Goal: Contribute content

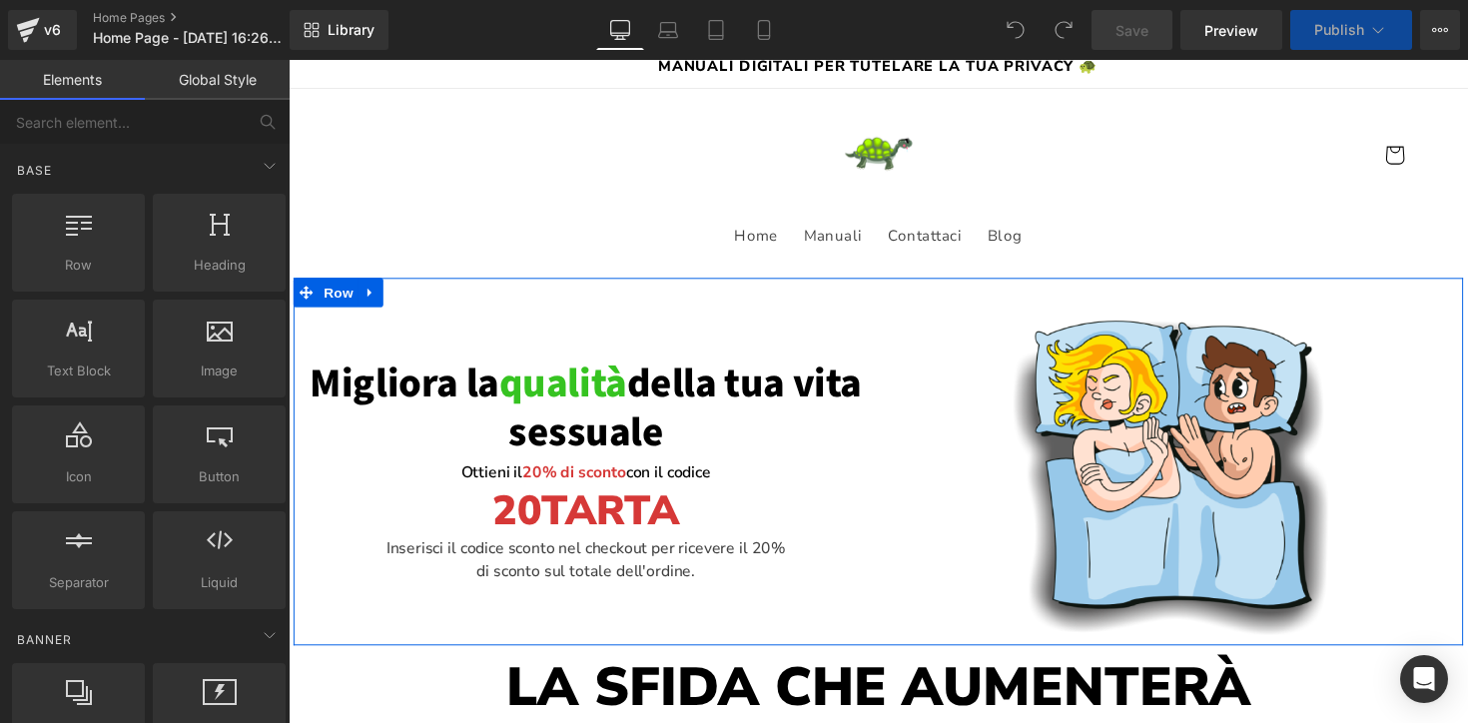
scroll to position [119, 0]
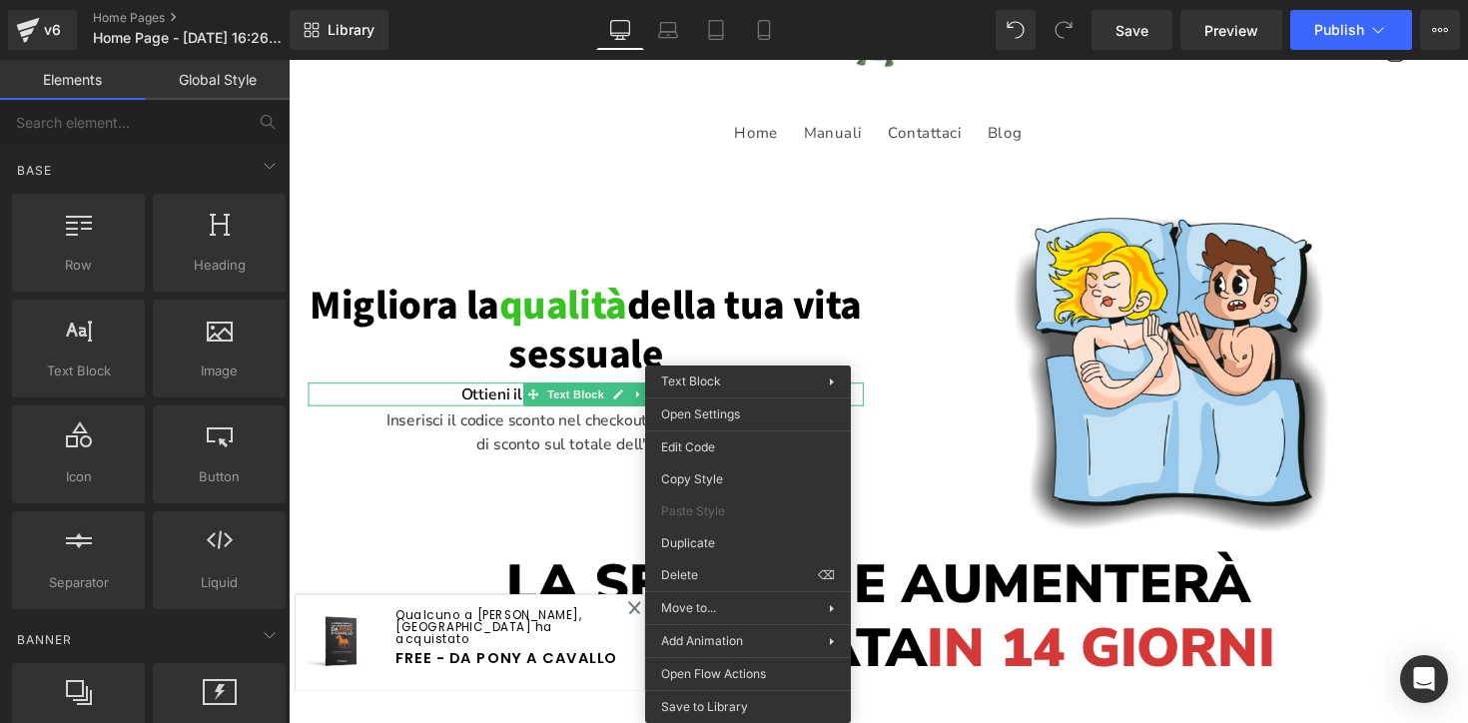
drag, startPoint x: 1004, startPoint y: 627, endPoint x: 725, endPoint y: 579, distance: 282.7
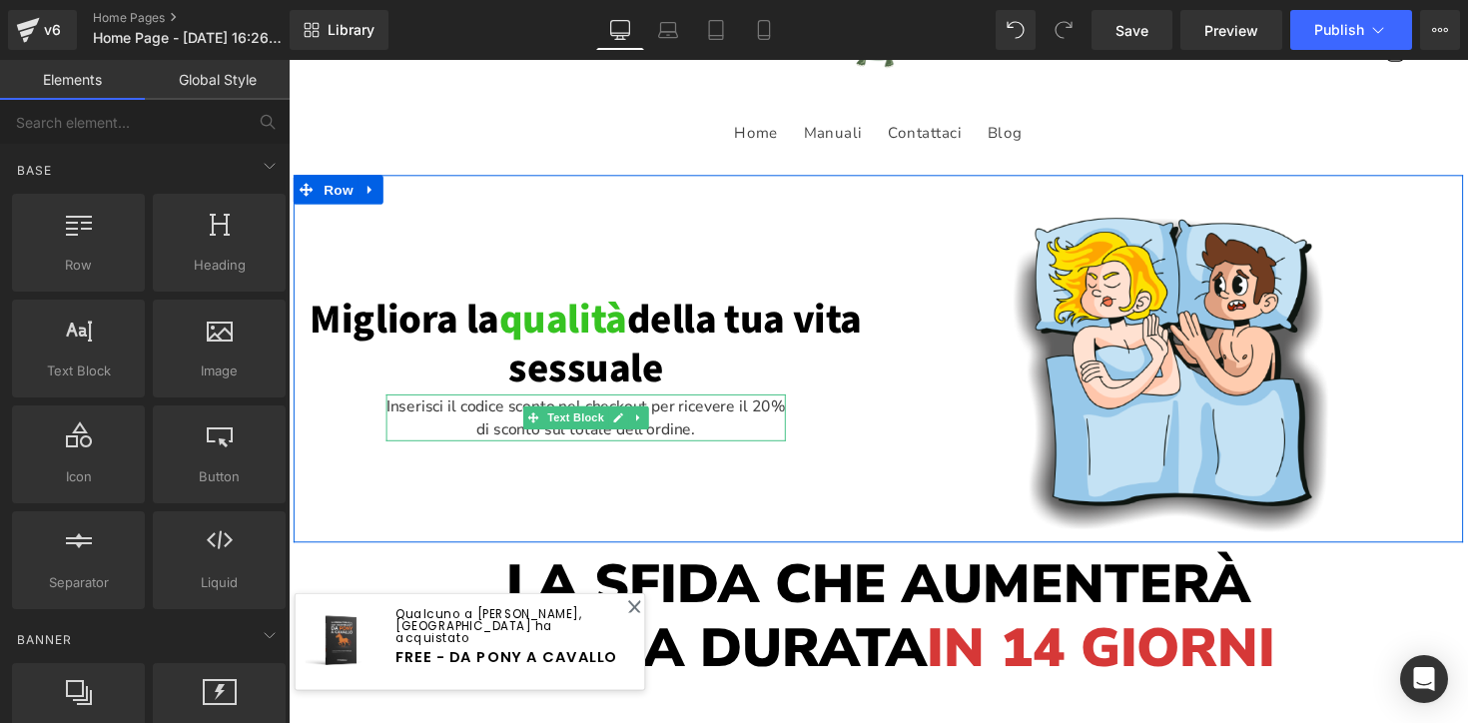
click at [711, 442] on p "Inserisci il codice sconto nel checkout per ricevere il 20% di sconto sul total…" at bounding box center [592, 426] width 409 height 48
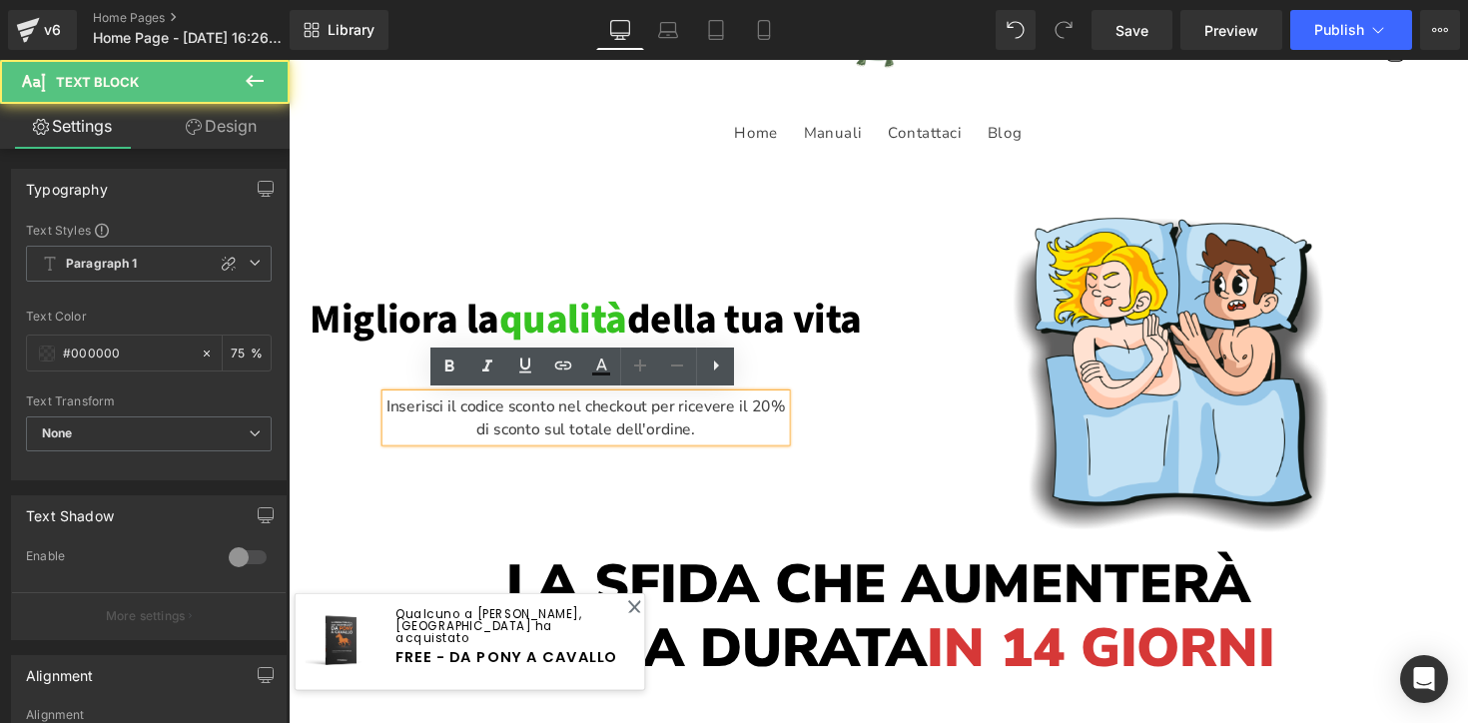
click at [711, 442] on p "Inserisci il codice sconto nel checkout per ricevere il 20% di sconto sul total…" at bounding box center [592, 426] width 409 height 48
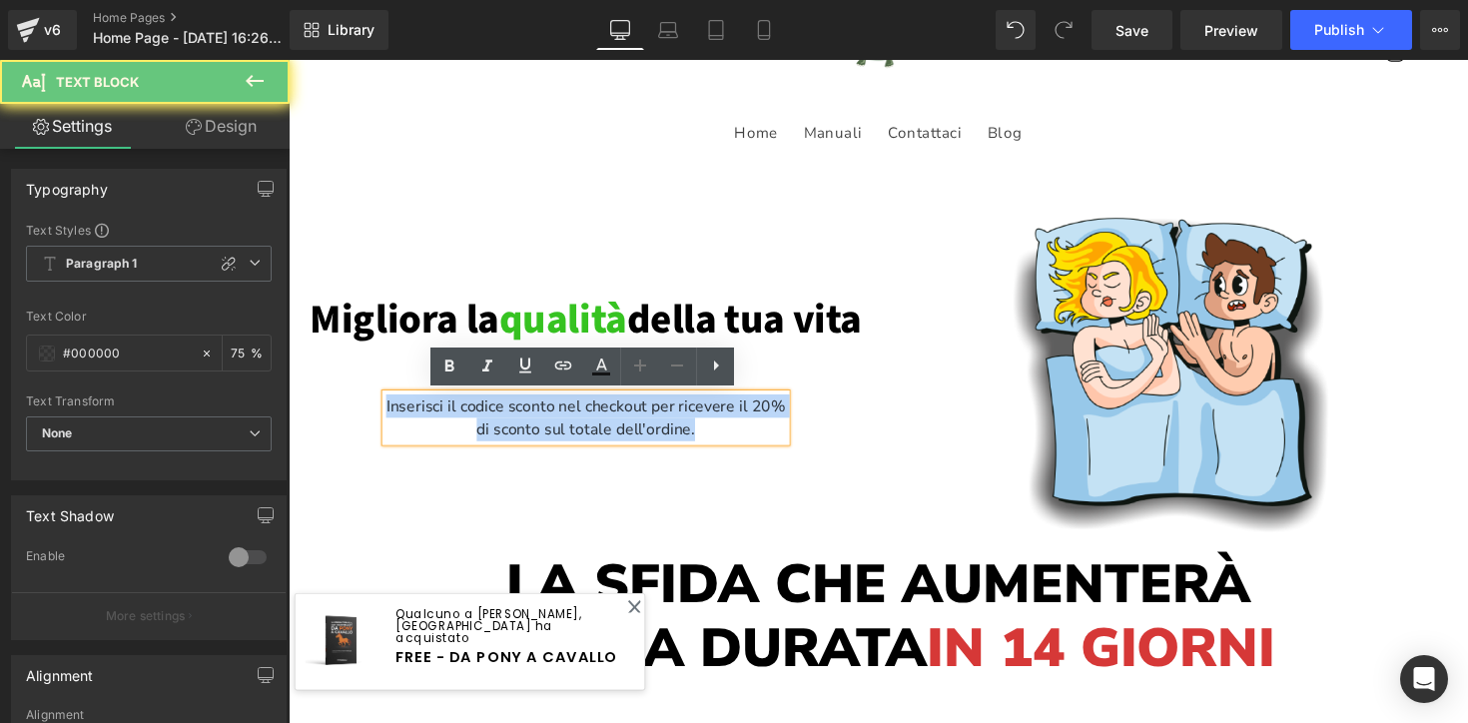
click at [711, 442] on p "Inserisci il codice sconto nel checkout per ricevere il 20% di sconto sul total…" at bounding box center [592, 426] width 409 height 48
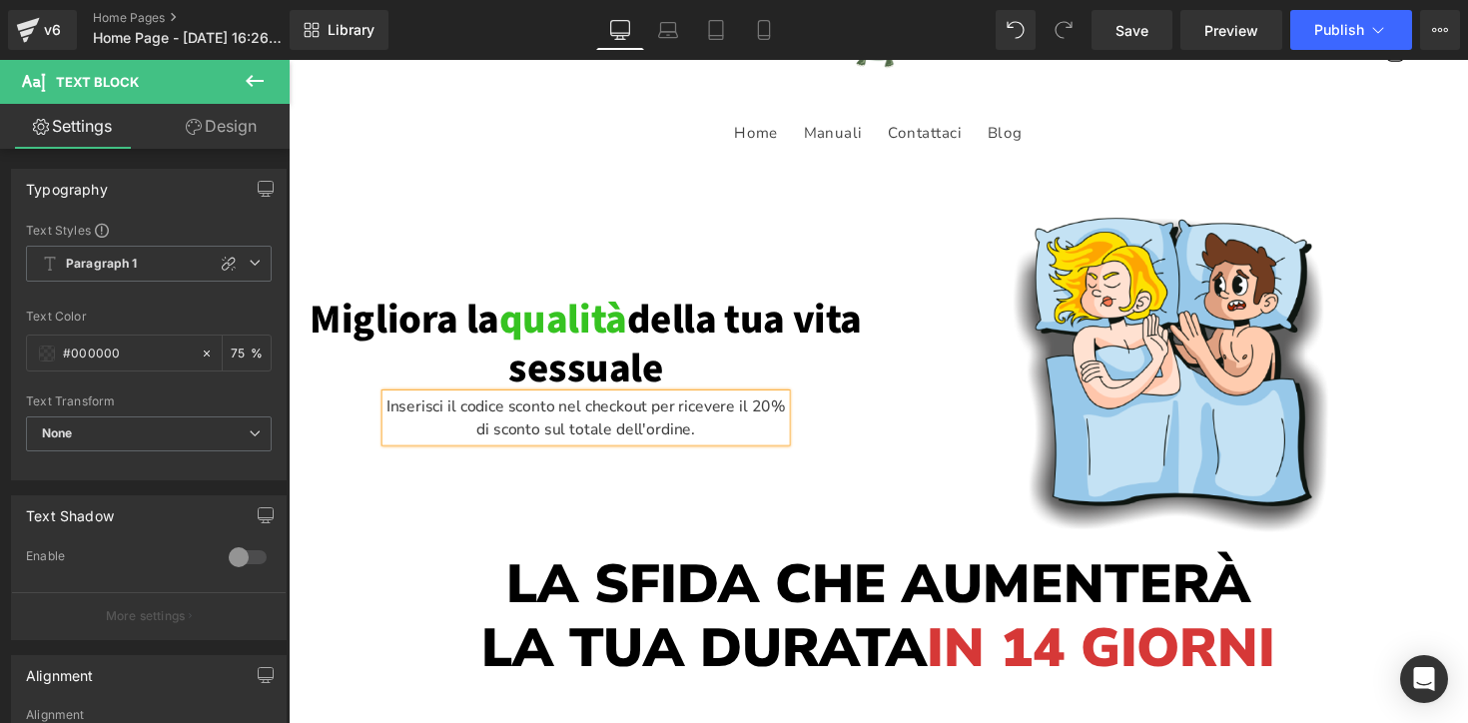
scroll to position [131, 0]
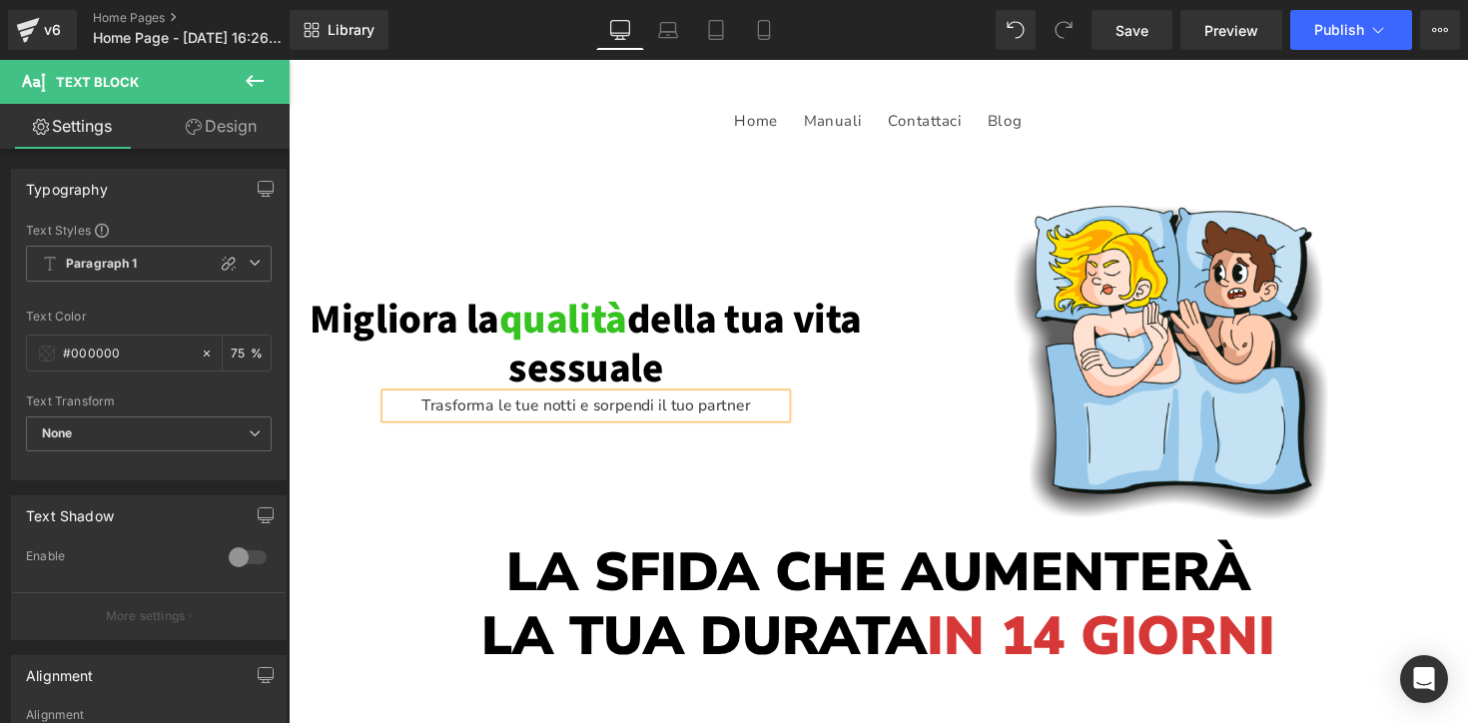
click at [629, 412] on p "Trasforma le tue notti e sorpendi il tuo partner" at bounding box center [592, 414] width 409 height 24
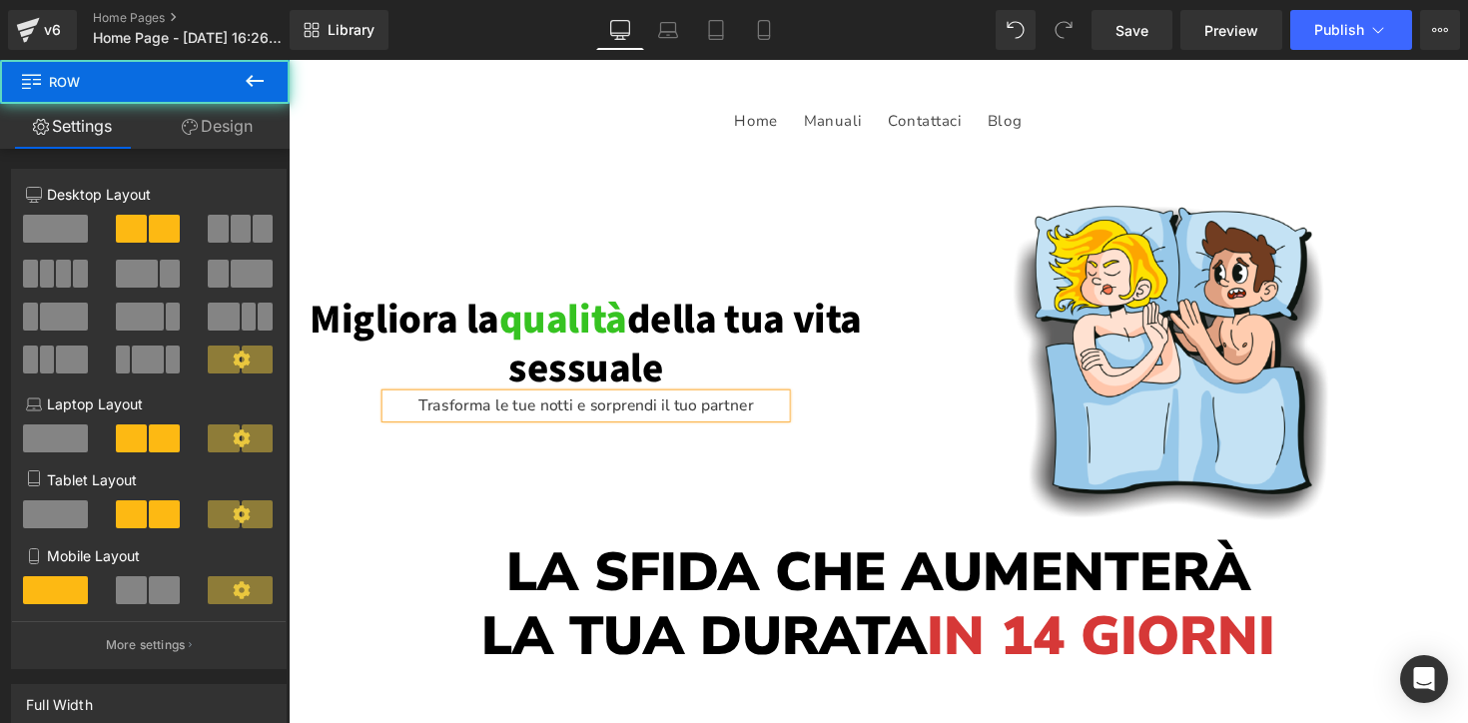
click at [692, 523] on div "Migliora la qualità della tua vita sessuale Heading Trasforma le tue notti e so…" at bounding box center [593, 364] width 599 height 336
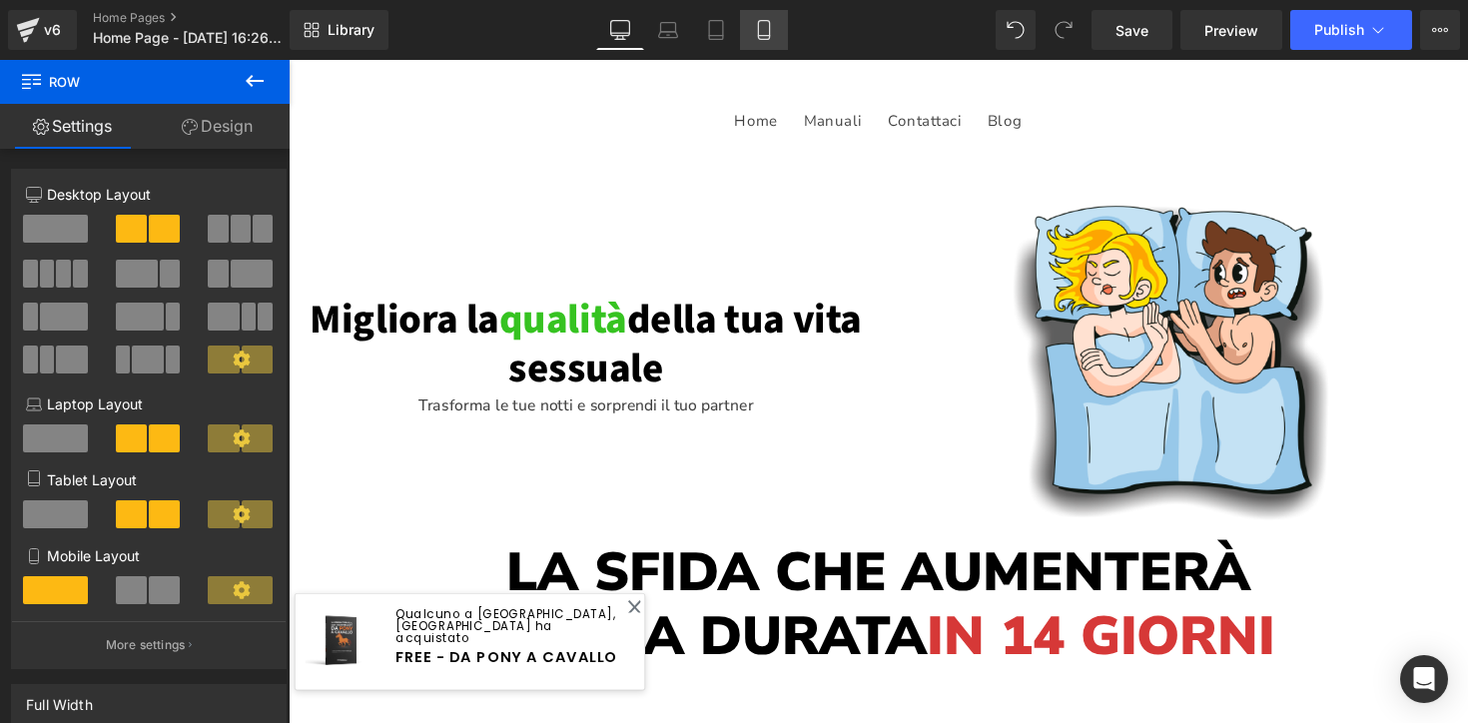
click at [757, 33] on icon at bounding box center [764, 30] width 20 height 20
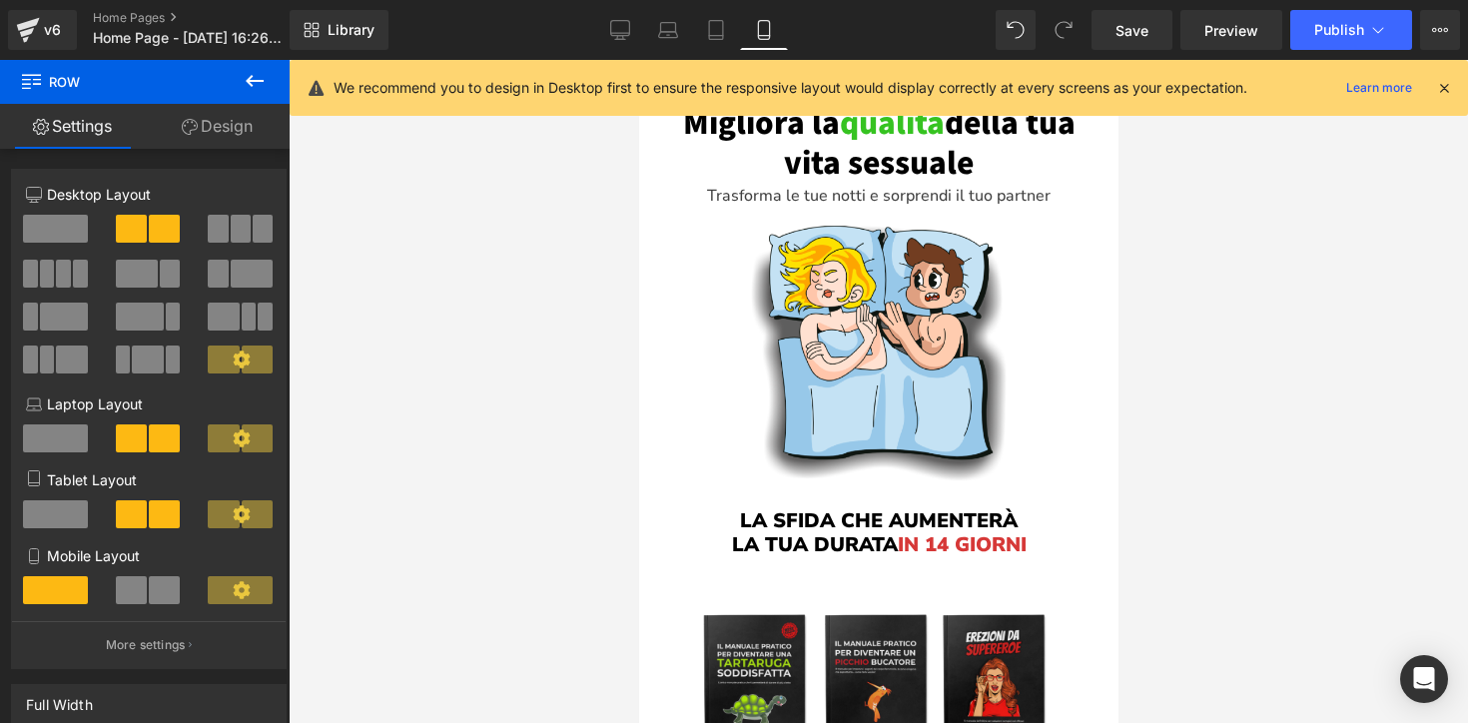
scroll to position [69, 0]
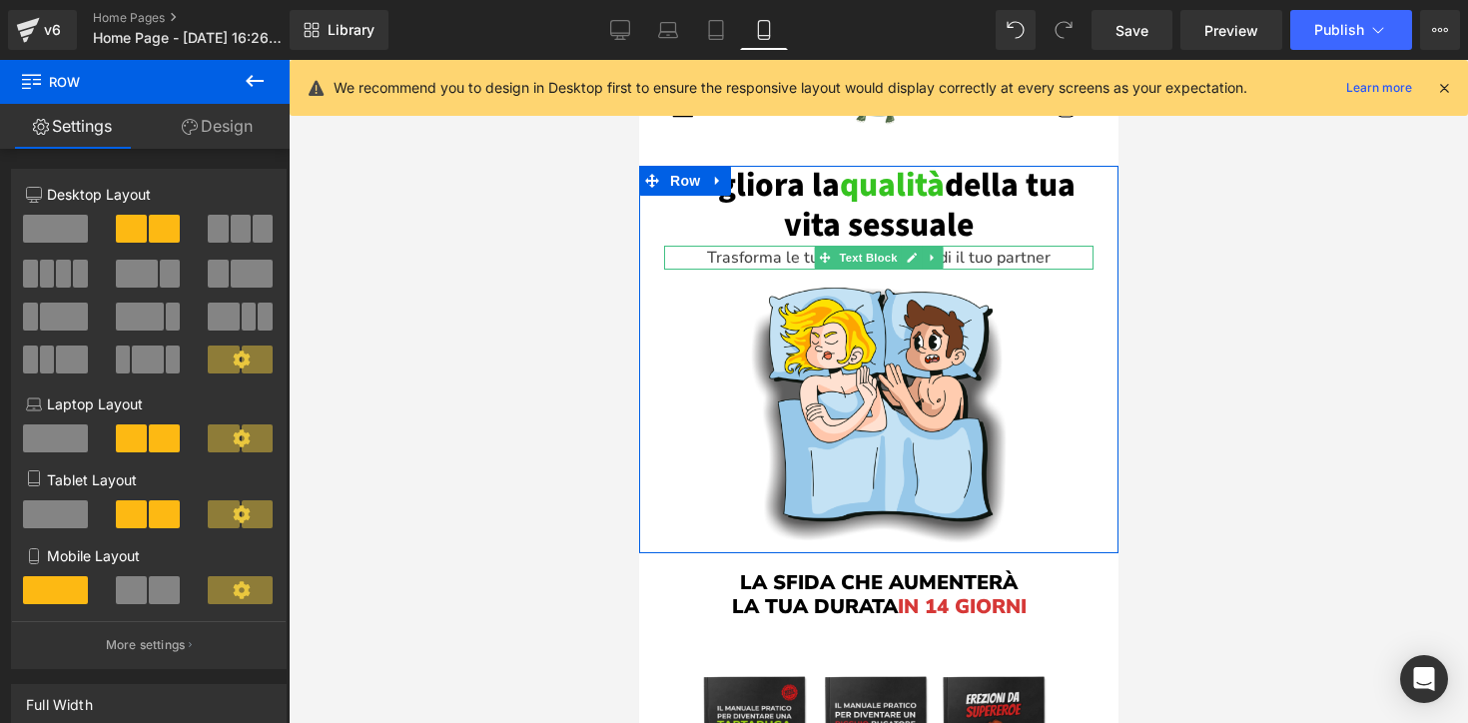
click at [788, 262] on p "Trasforma le tue notti e sorprendi il tuo partner" at bounding box center [877, 258] width 429 height 24
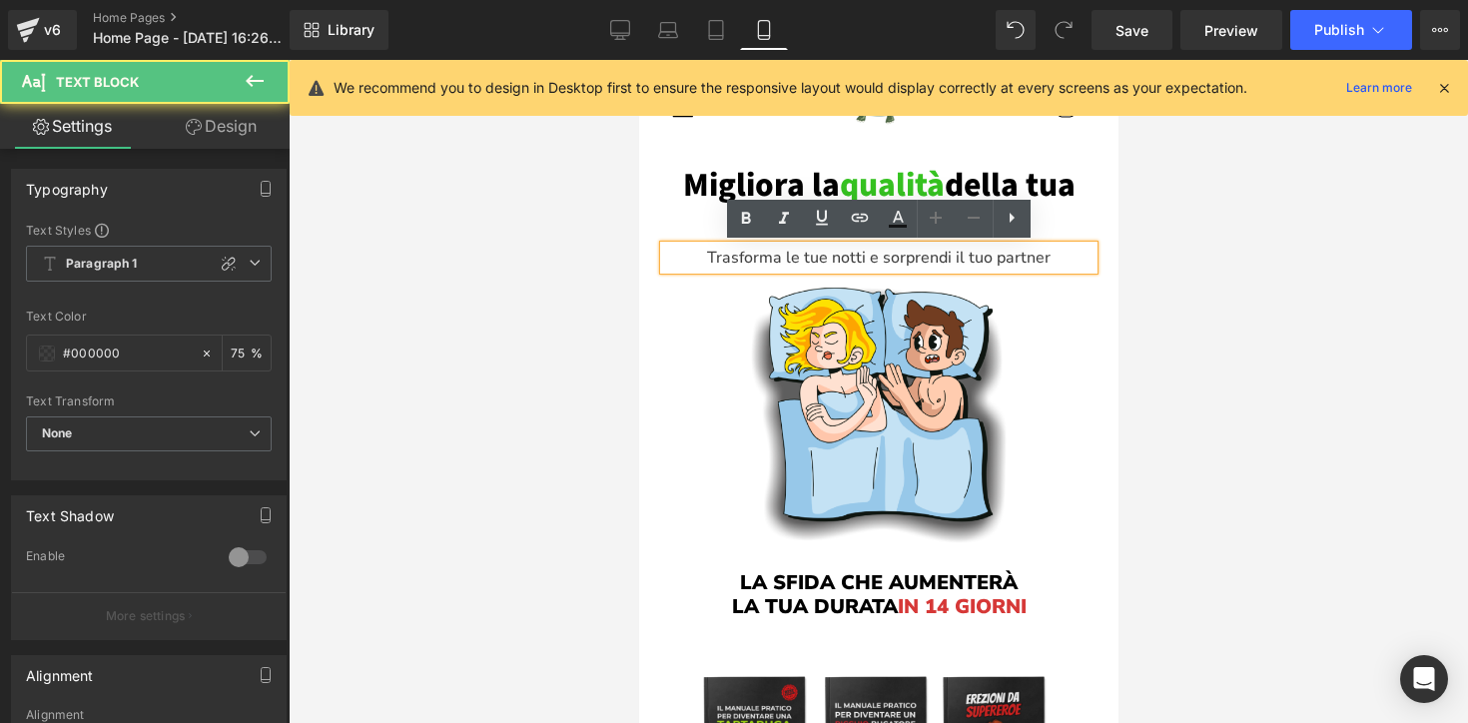
click at [788, 262] on p "Trasforma le tue notti e sorprendi il tuo partner" at bounding box center [877, 258] width 429 height 24
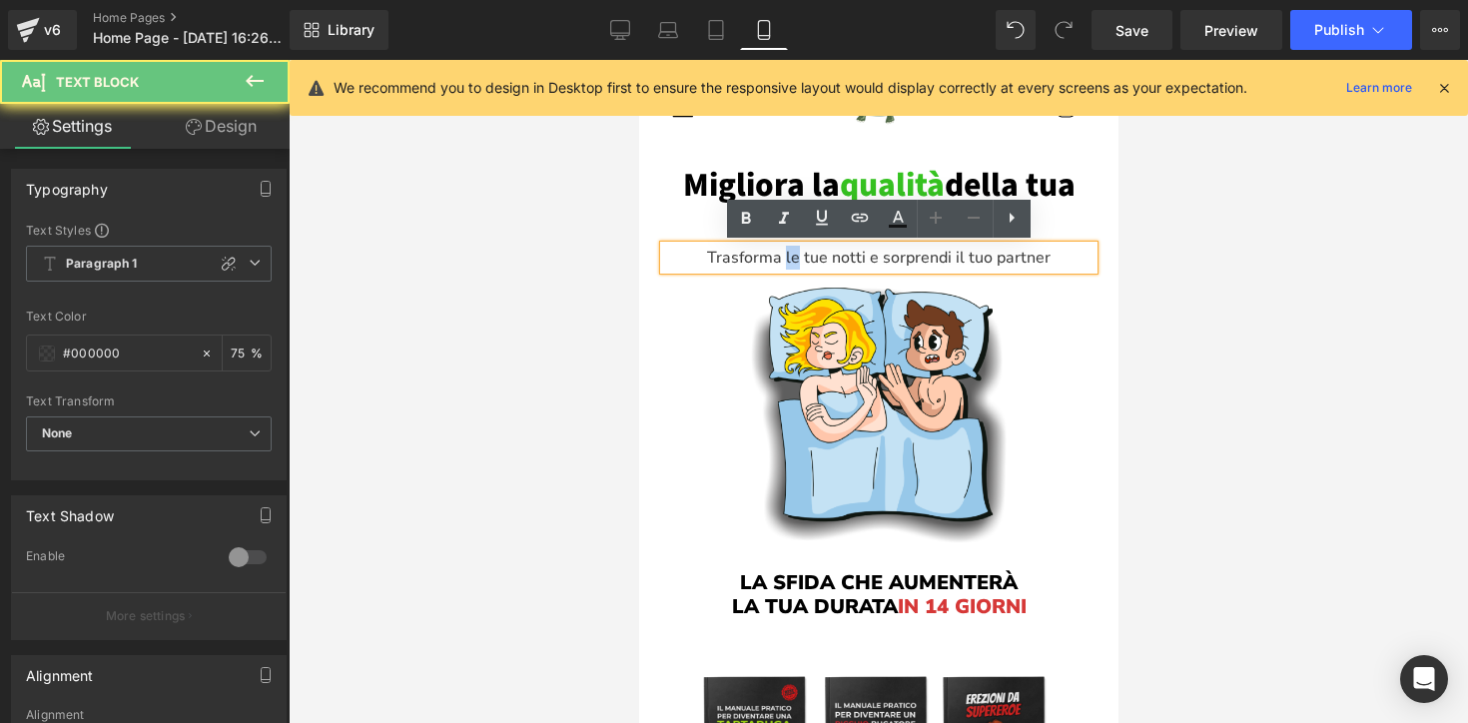
click at [788, 262] on p "Trasforma le tue notti e sorprendi il tuo partner" at bounding box center [877, 258] width 429 height 24
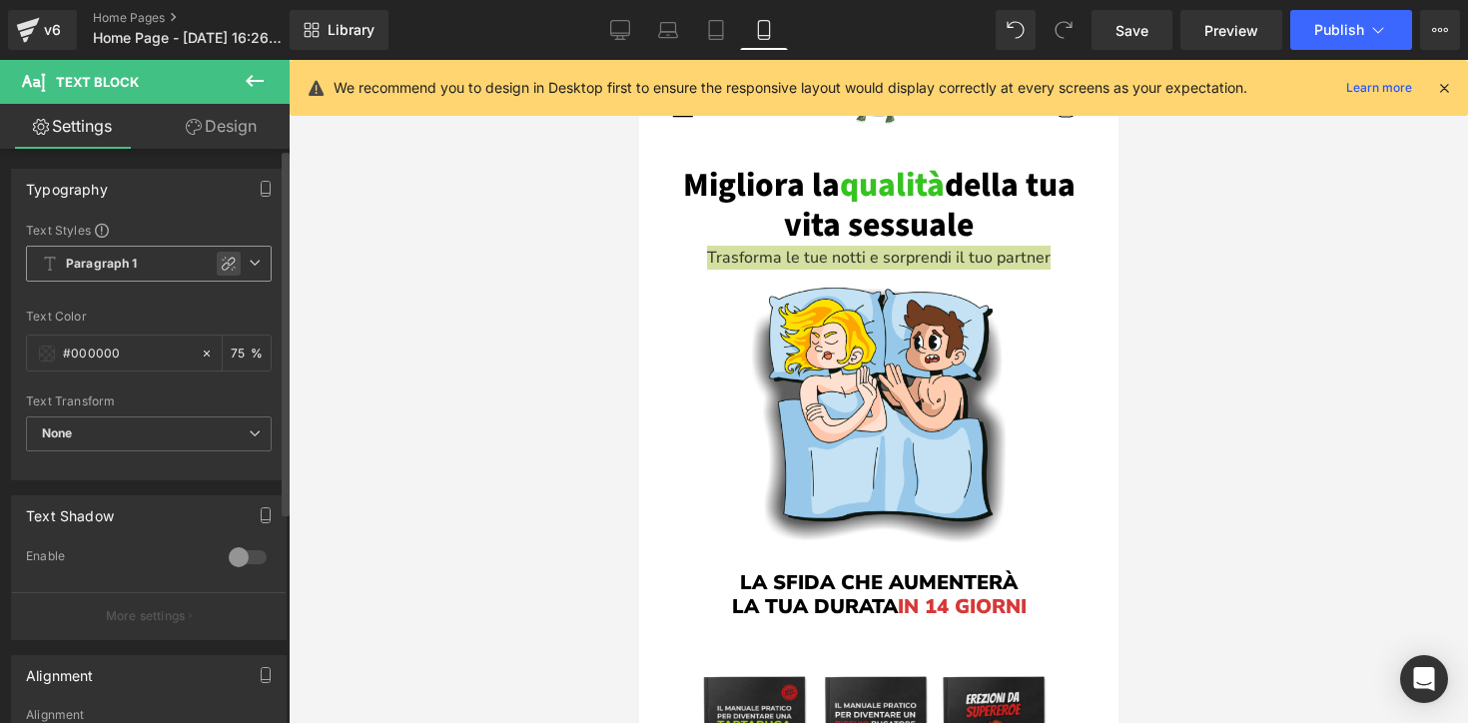
click at [221, 261] on icon at bounding box center [229, 264] width 16 height 16
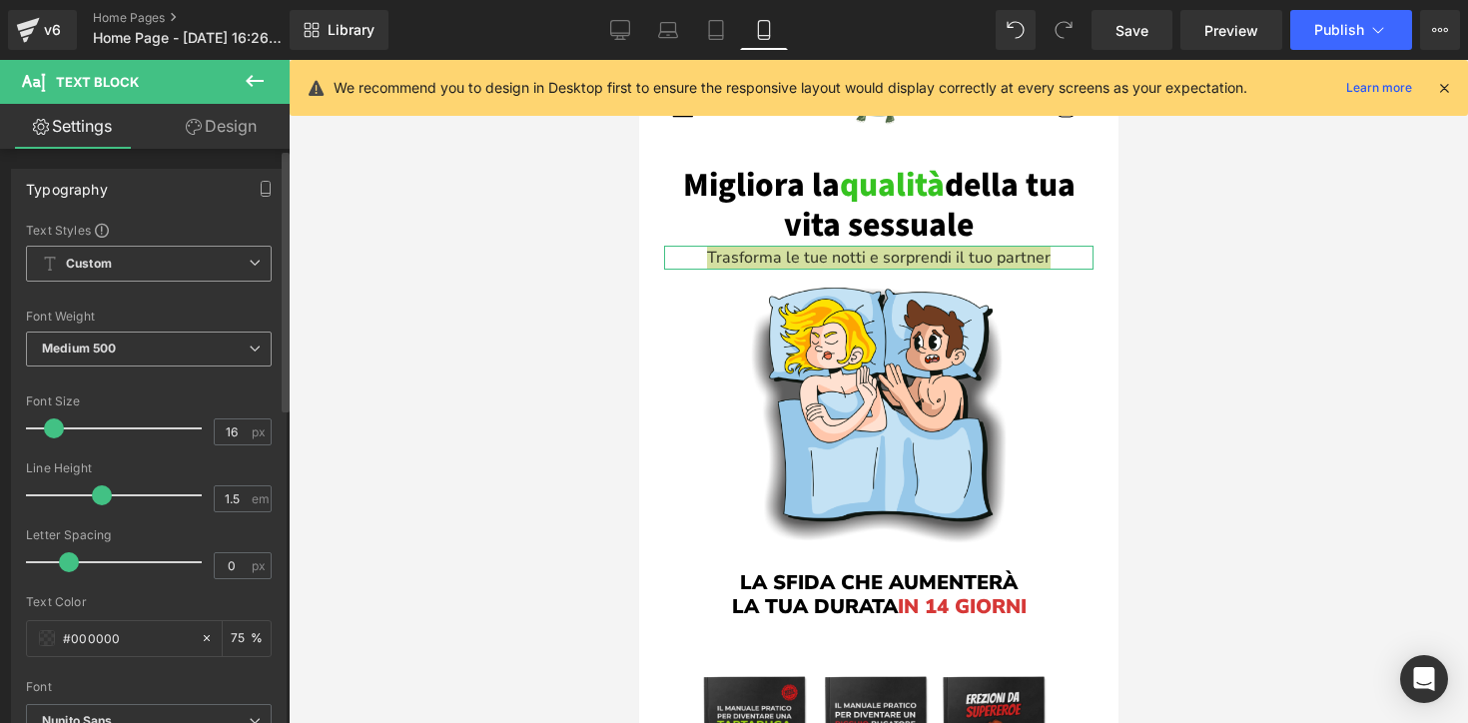
click at [182, 351] on span "Medium 500" at bounding box center [149, 349] width 246 height 35
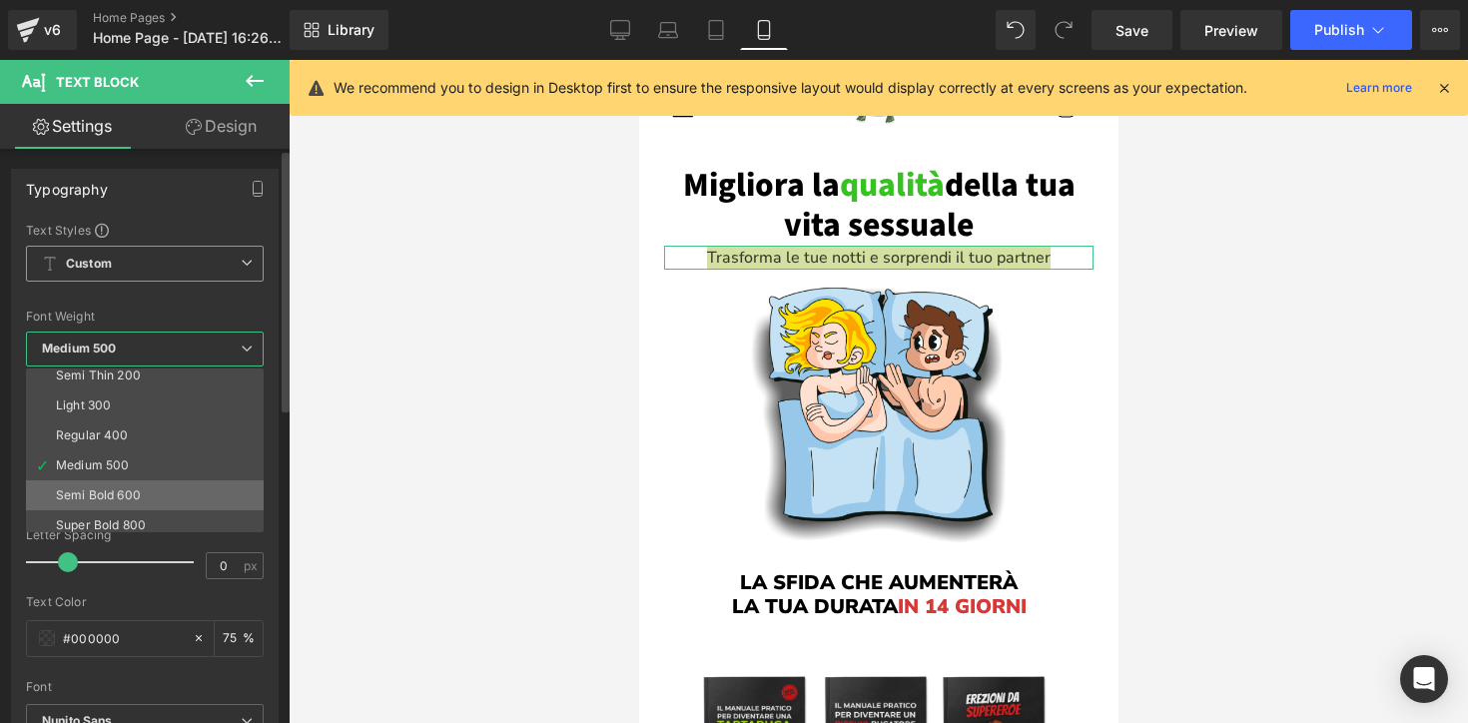
scroll to position [36, 0]
click at [136, 500] on div "Semi Bold 600" at bounding box center [98, 497] width 85 height 14
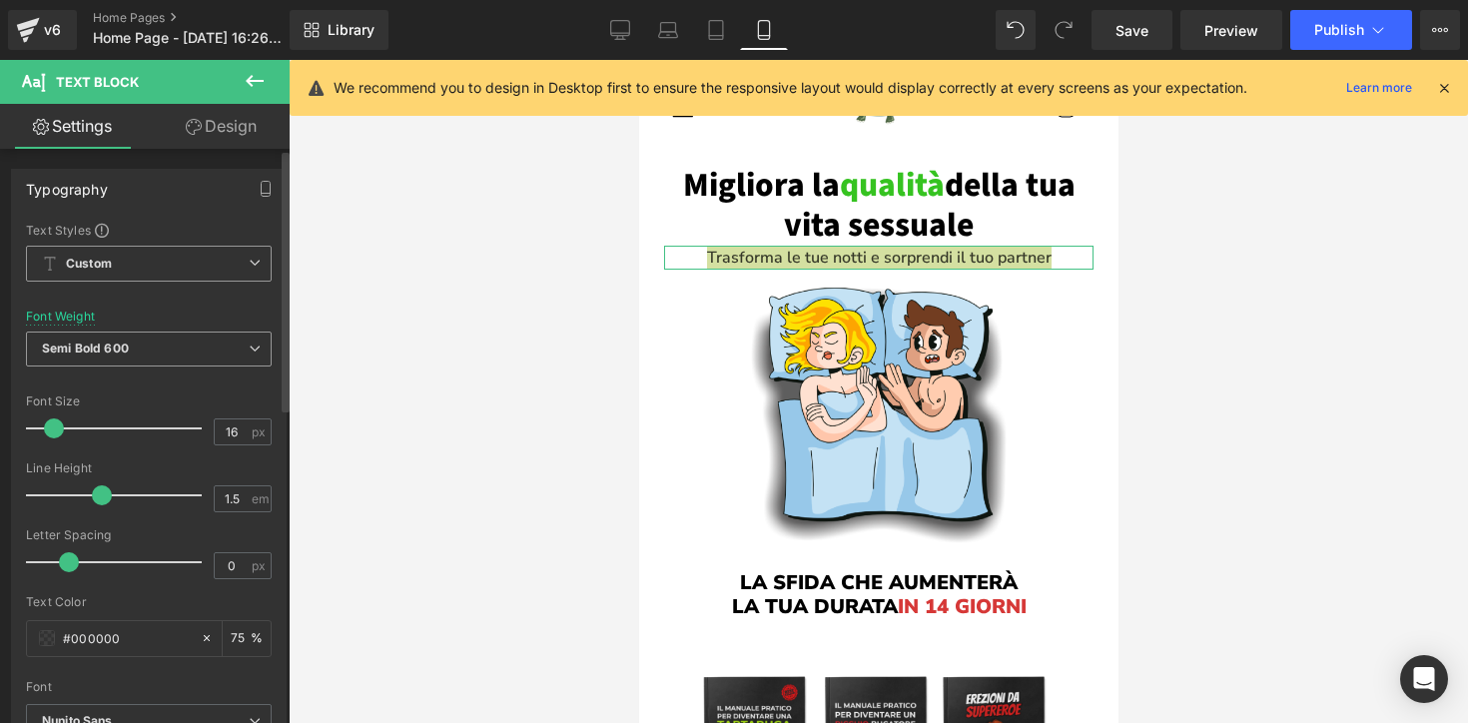
click at [213, 363] on span "Semi Bold 600" at bounding box center [149, 349] width 246 height 35
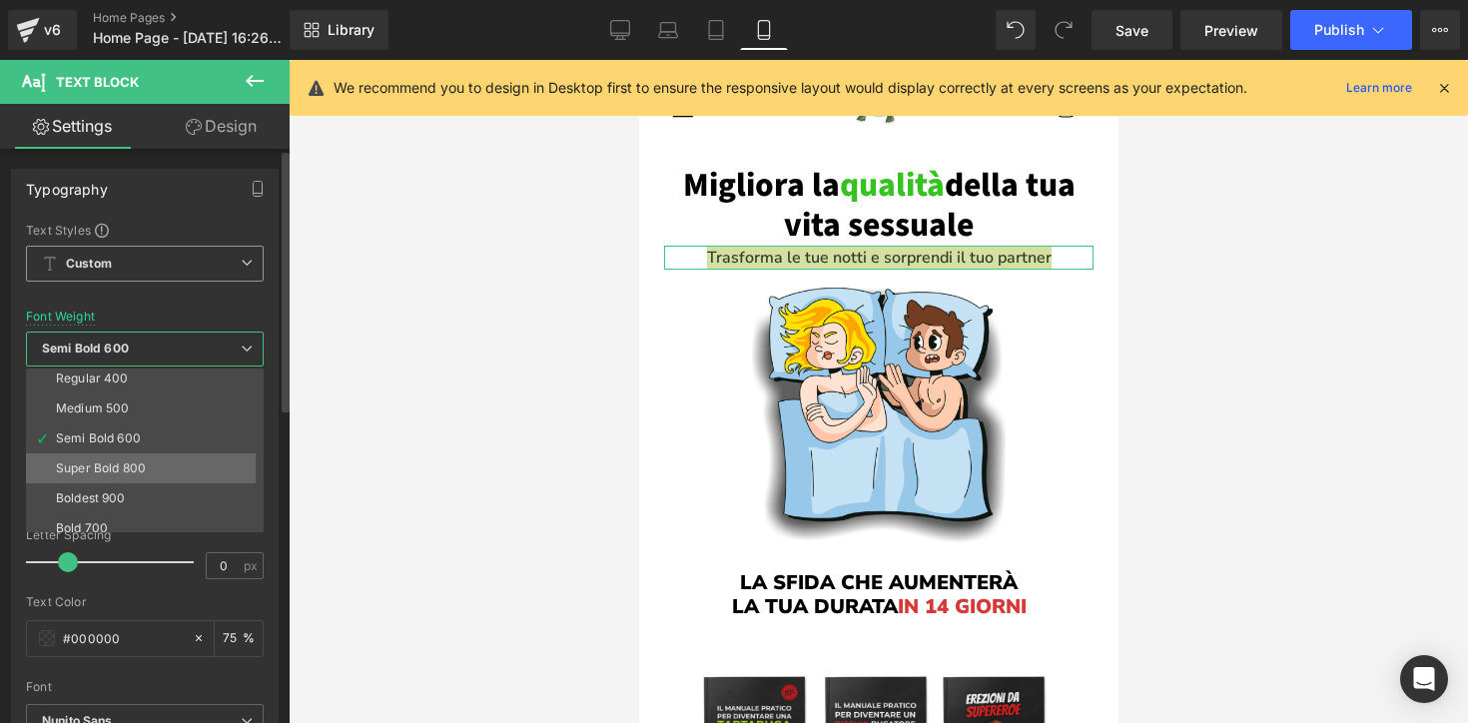
scroll to position [102, 0]
click at [146, 514] on li "Bold 700" at bounding box center [149, 521] width 247 height 30
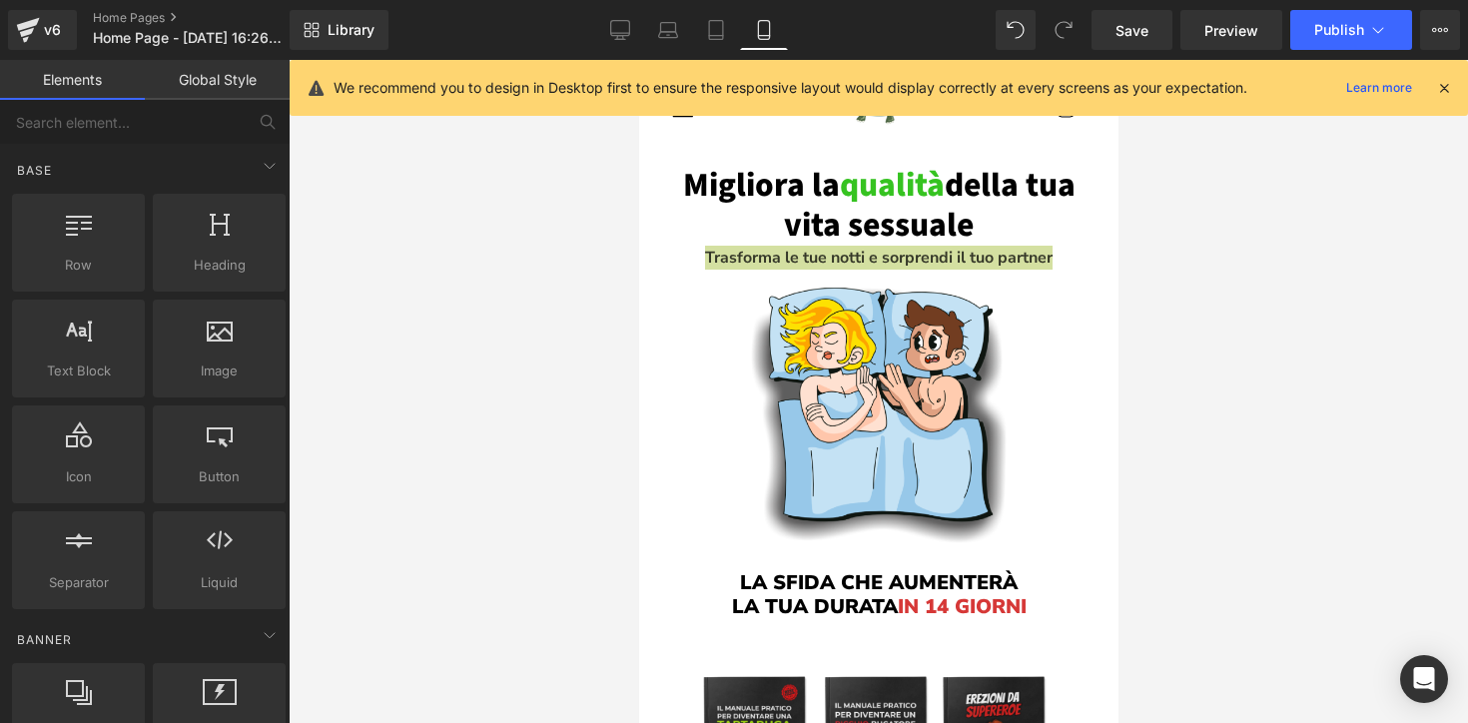
click at [469, 471] on div at bounding box center [878, 391] width 1179 height 663
click at [550, 406] on div at bounding box center [878, 391] width 1179 height 663
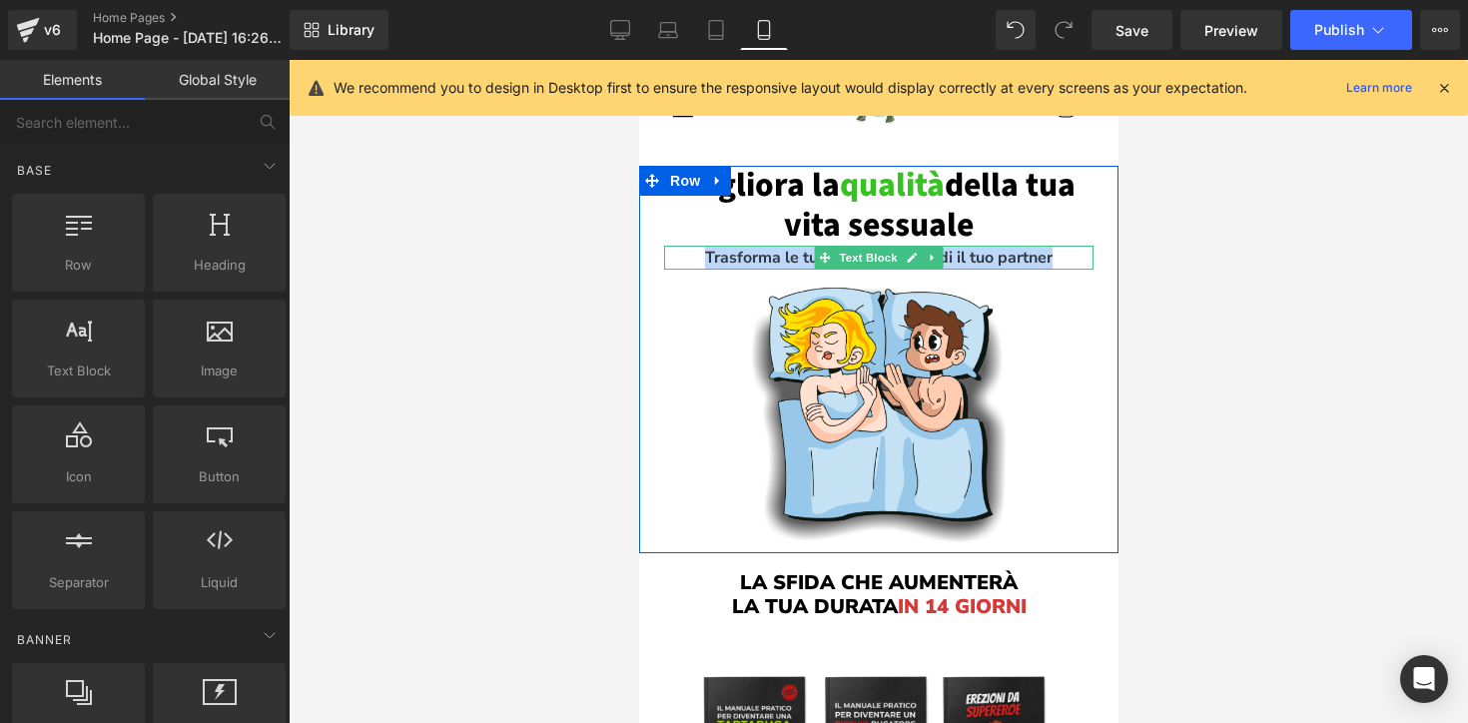
click at [777, 255] on p "Trasforma le tue notti e sorprendi il tuo partner" at bounding box center [877, 258] width 429 height 24
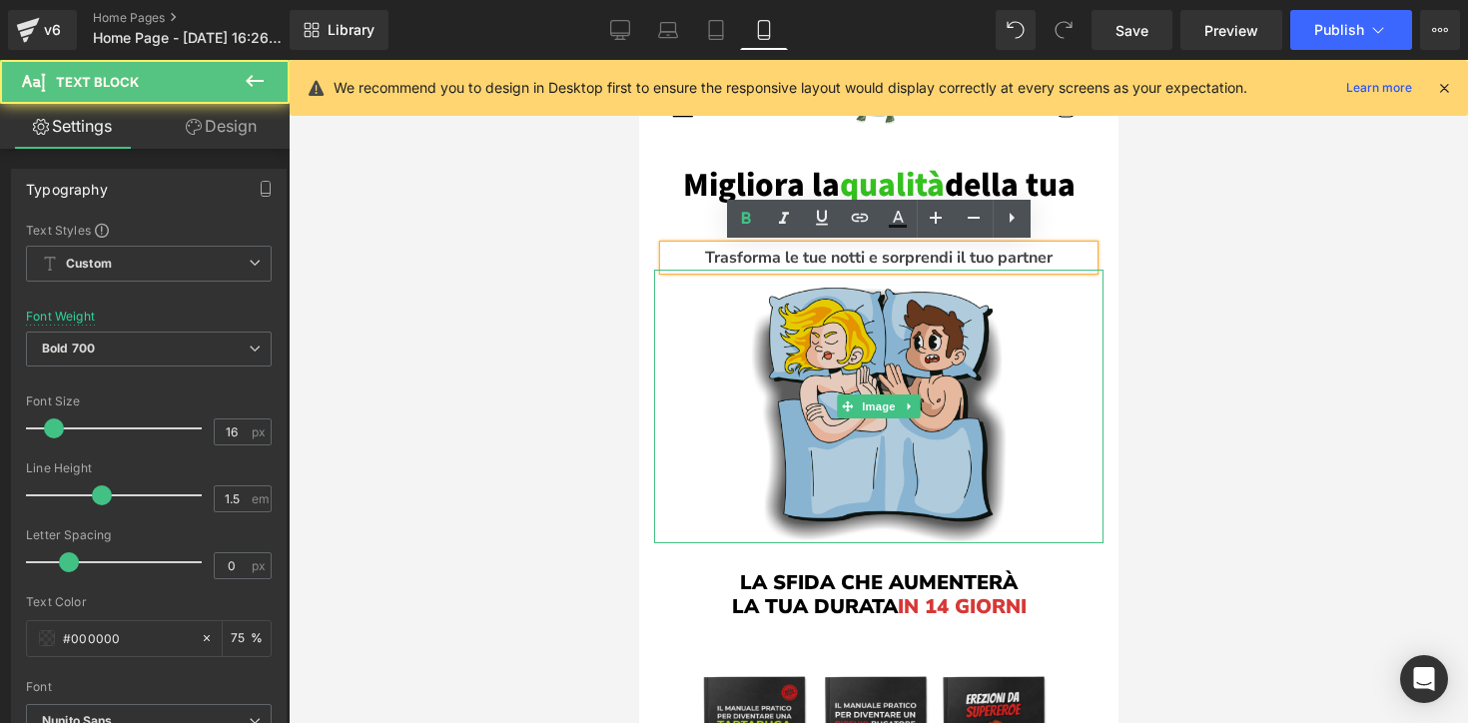
click at [725, 356] on img at bounding box center [877, 406] width 449 height 273
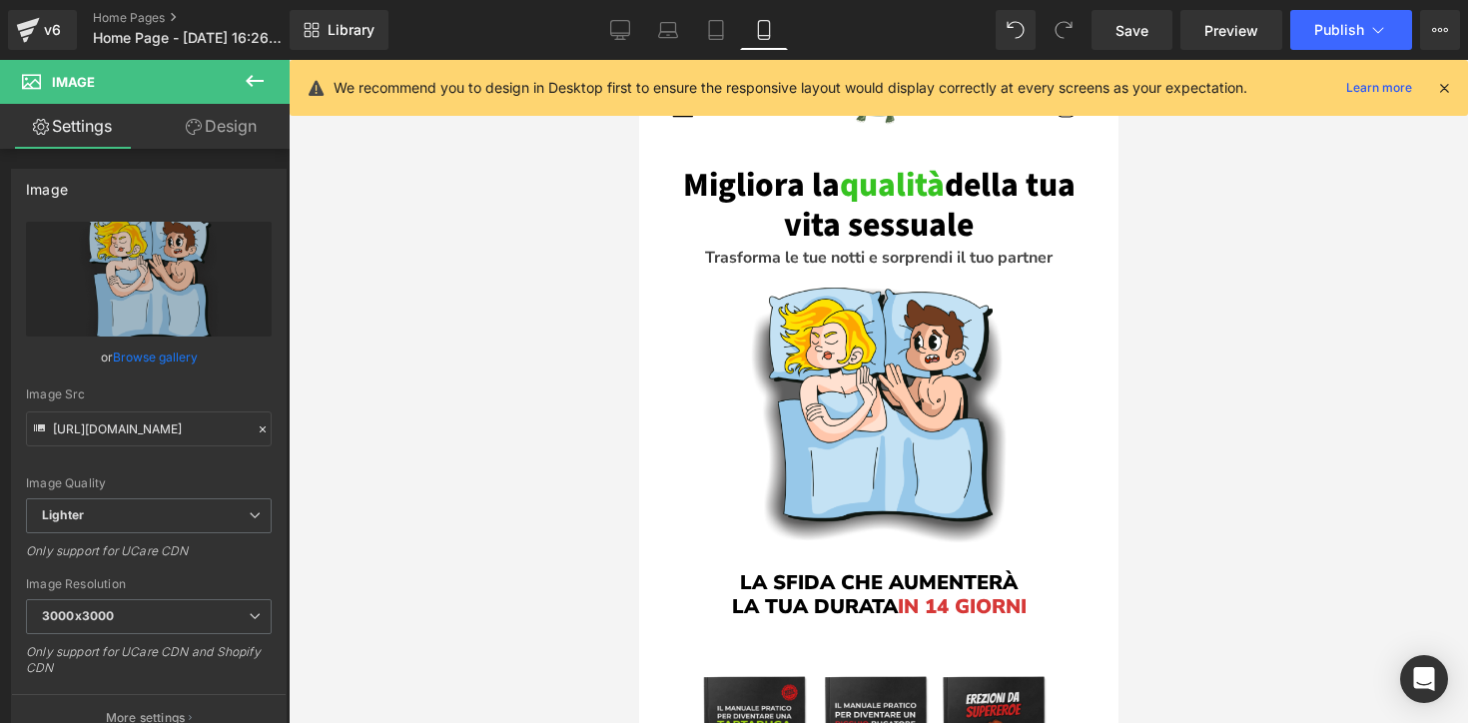
click at [613, 6] on div "Library Mobile Desktop Laptop Tablet Mobile Save Preview Publish Scheduled View…" at bounding box center [879, 30] width 1178 height 60
click at [613, 24] on icon at bounding box center [620, 30] width 20 height 20
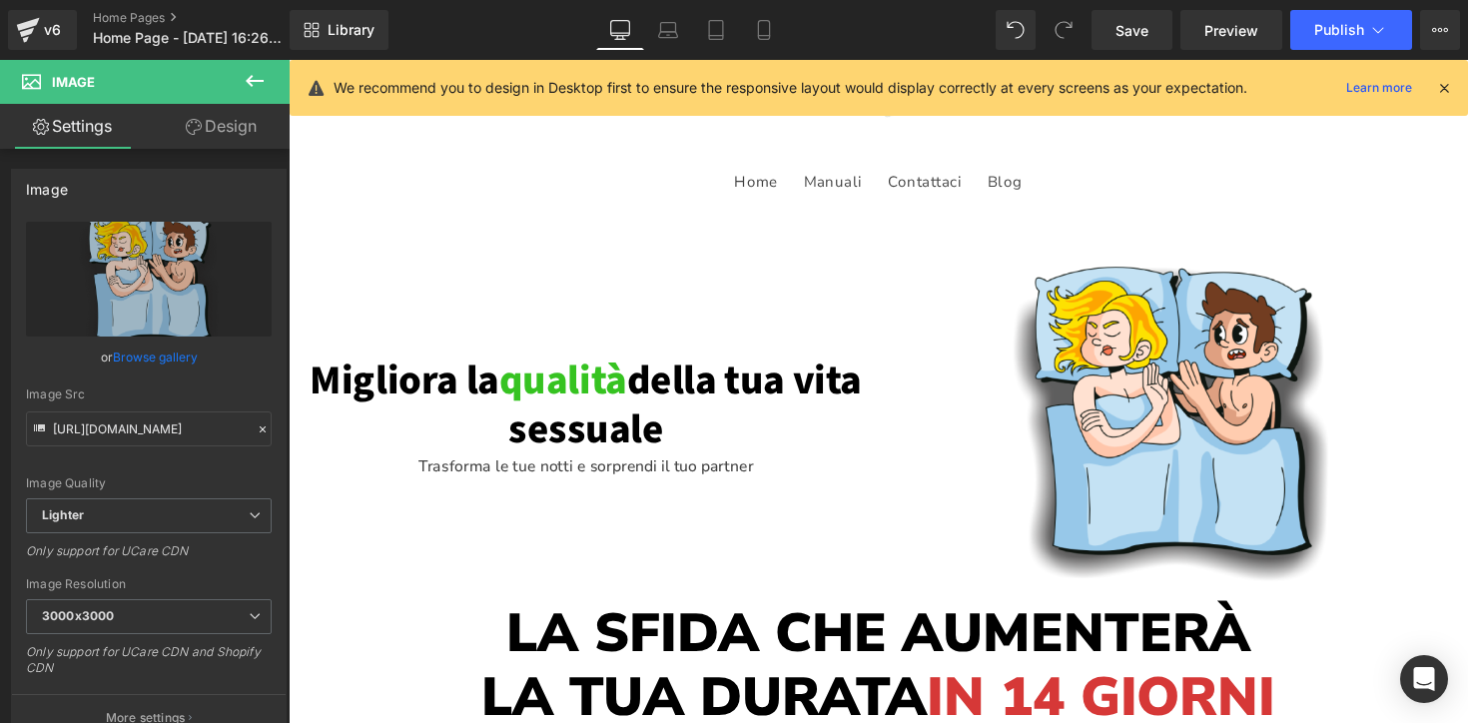
scroll to position [56, 0]
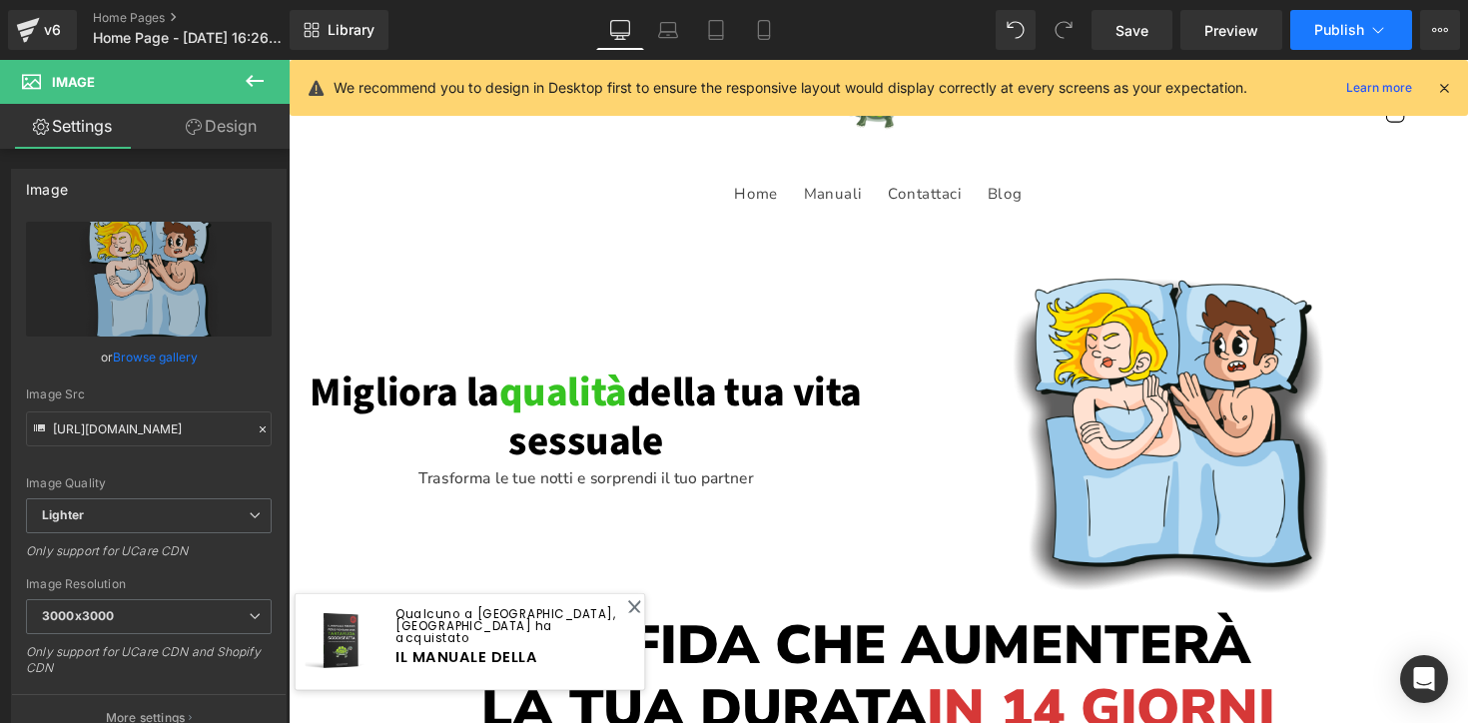
click at [1306, 42] on button "Publish" at bounding box center [1351, 30] width 122 height 40
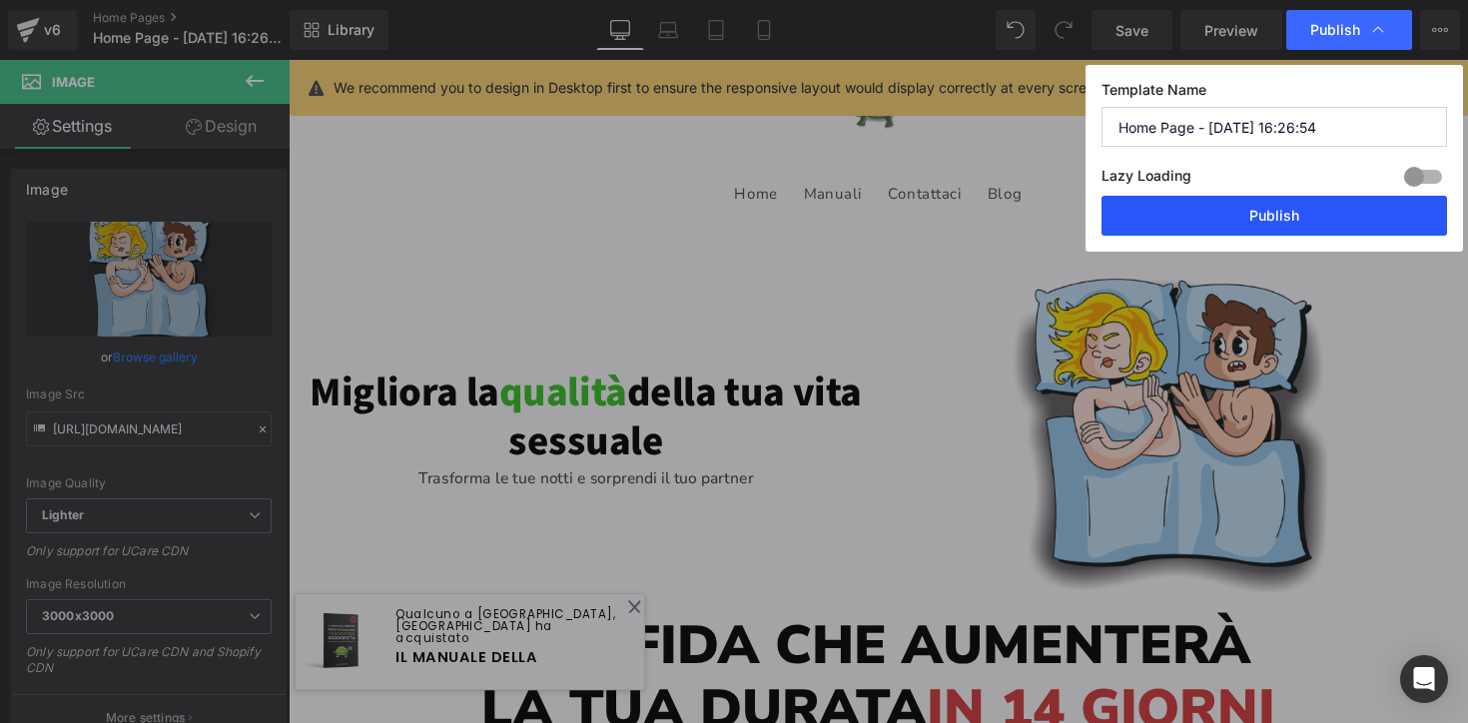
click at [1243, 220] on button "Publish" at bounding box center [1273, 216] width 345 height 40
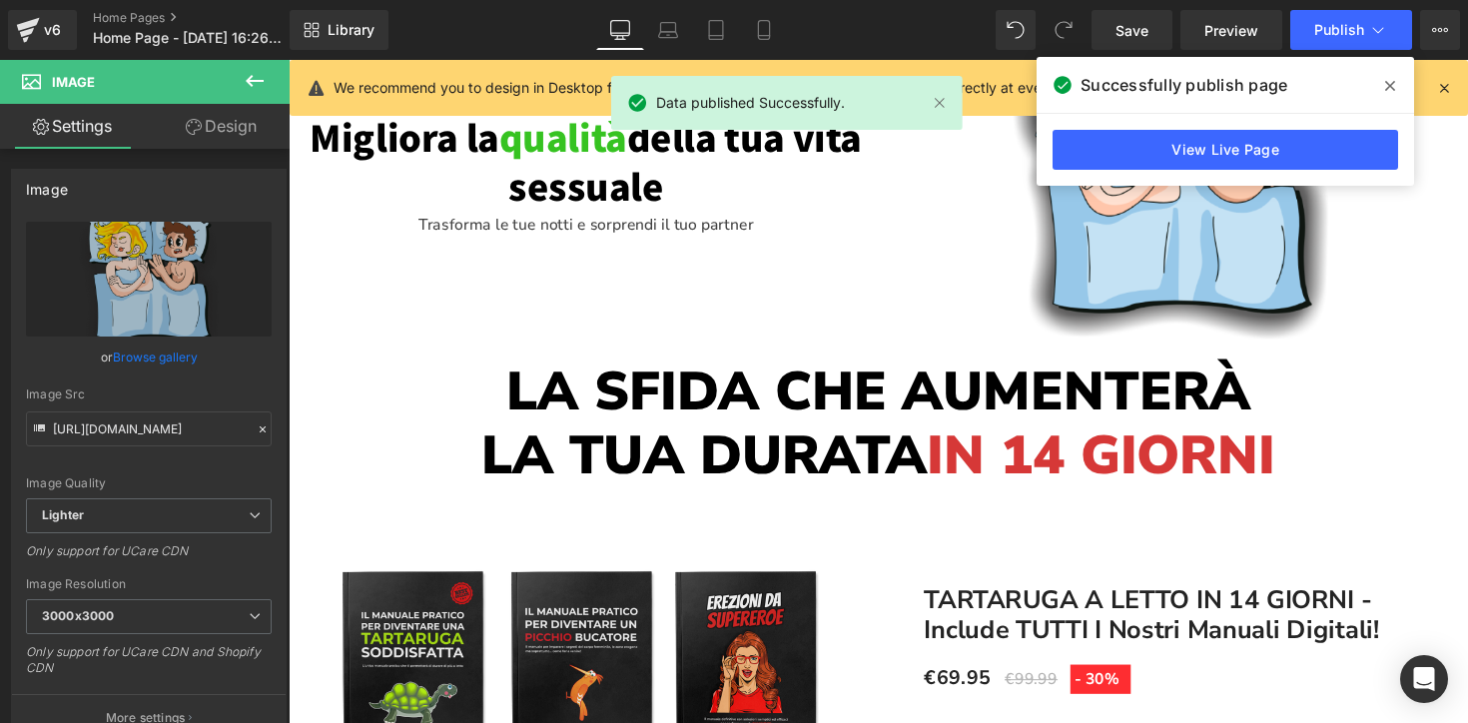
scroll to position [0, 0]
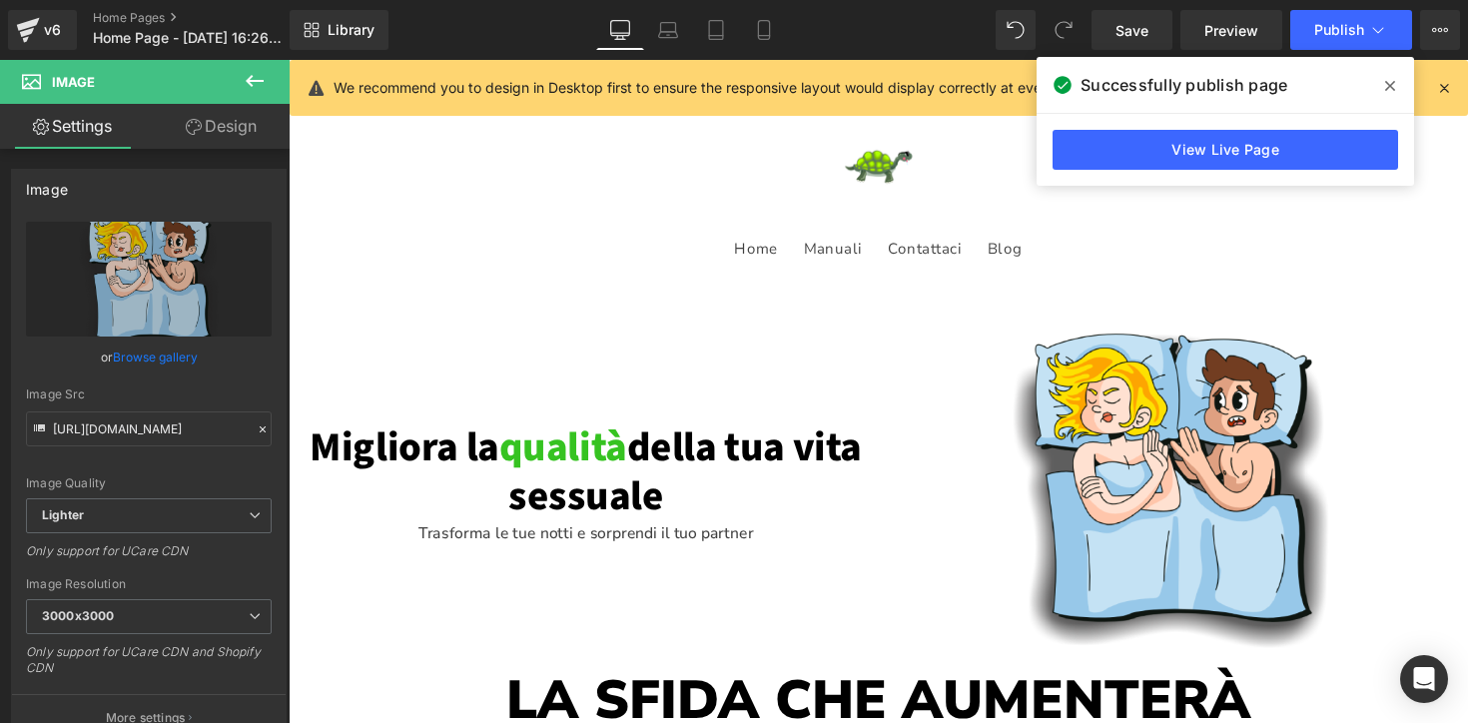
click at [1388, 90] on icon at bounding box center [1390, 86] width 10 height 16
